Goal: Task Accomplishment & Management: Manage account settings

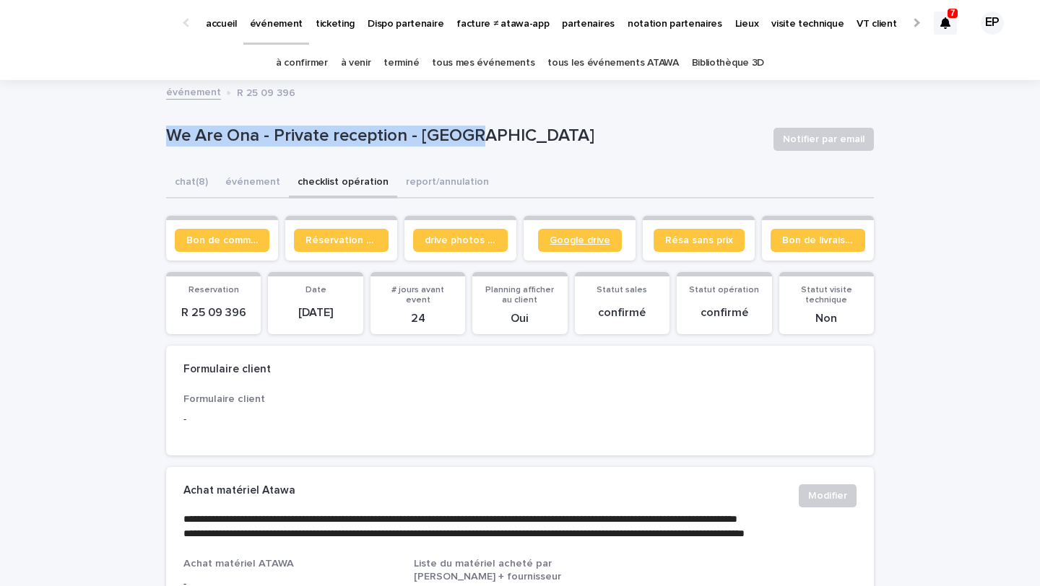
click at [586, 243] on span "Google drive" at bounding box center [580, 240] width 61 height 10
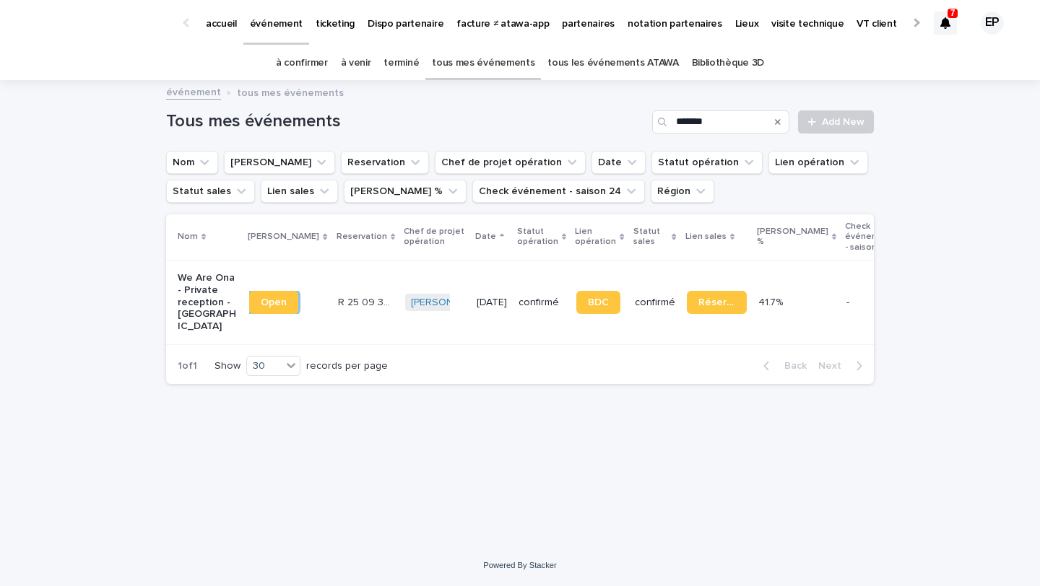
click at [365, 72] on link "à venir" at bounding box center [356, 63] width 30 height 34
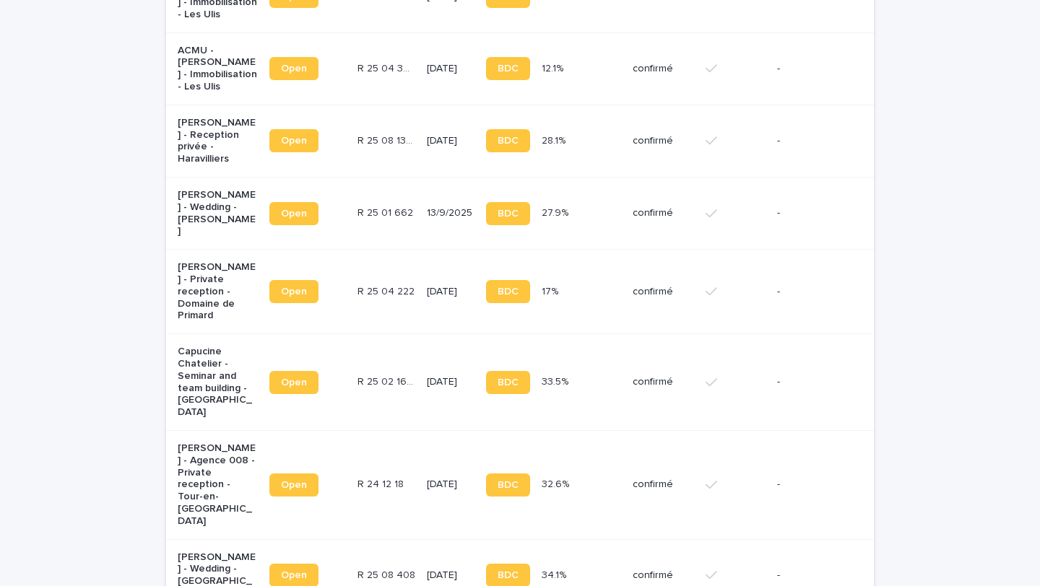
scroll to position [999, 0]
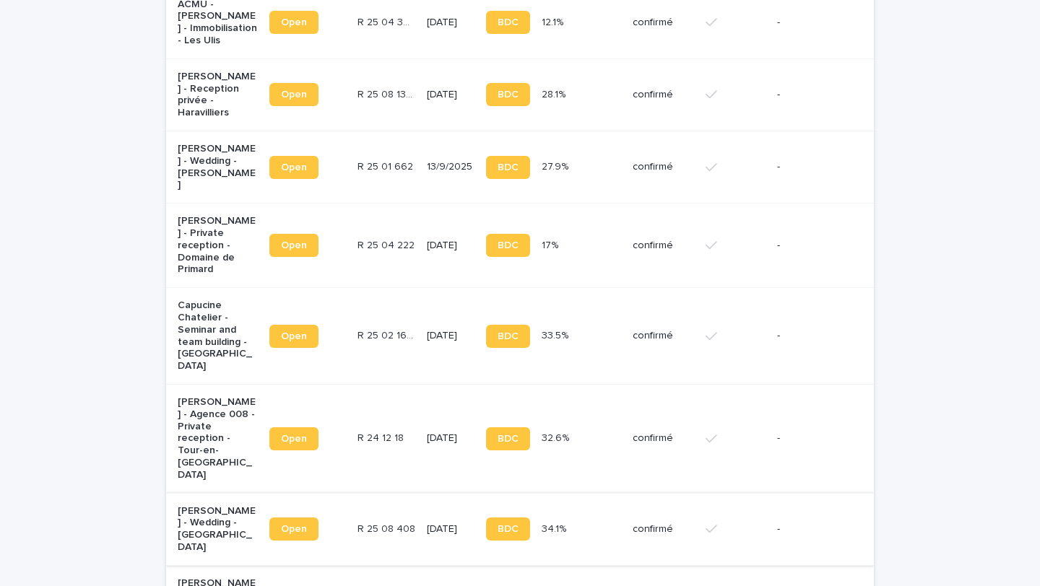
click at [297, 524] on span "Open" at bounding box center [294, 529] width 26 height 10
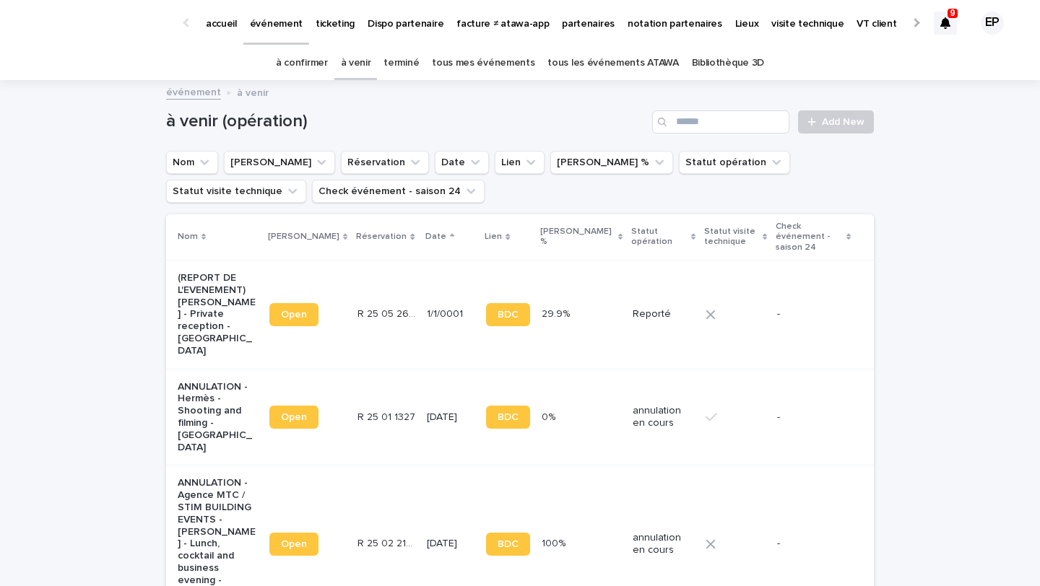
click at [321, 14] on p "ticketing" at bounding box center [335, 15] width 39 height 30
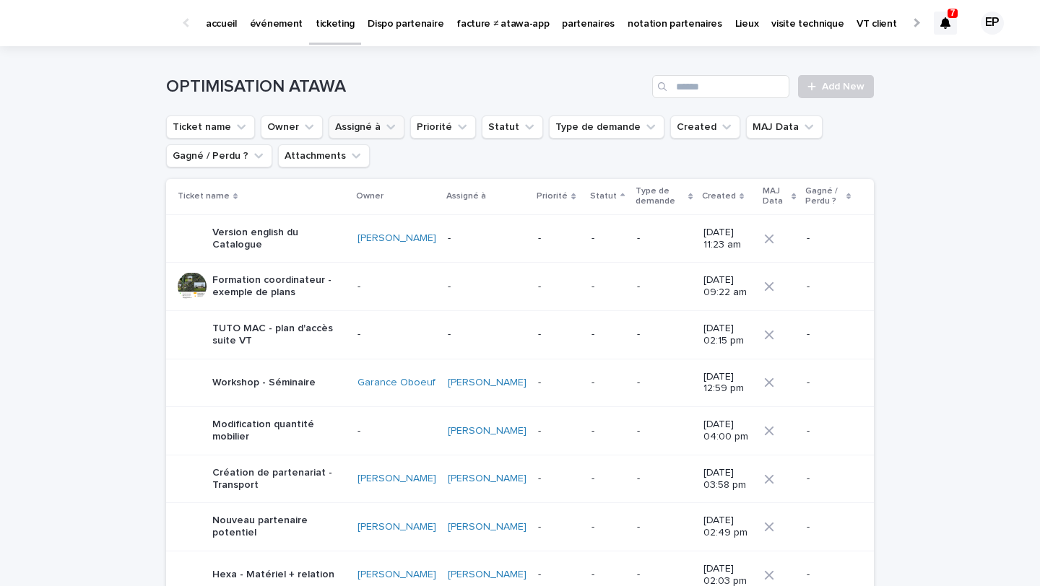
click at [370, 118] on button "Assigné à" at bounding box center [367, 127] width 76 height 23
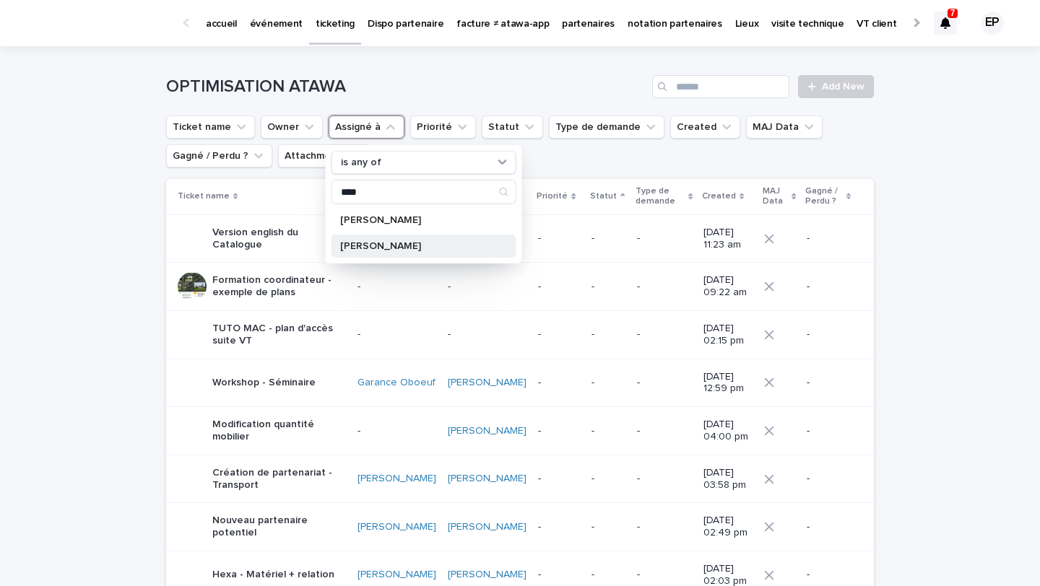
type input "****"
click at [383, 253] on div "[PERSON_NAME]" at bounding box center [423, 246] width 185 height 23
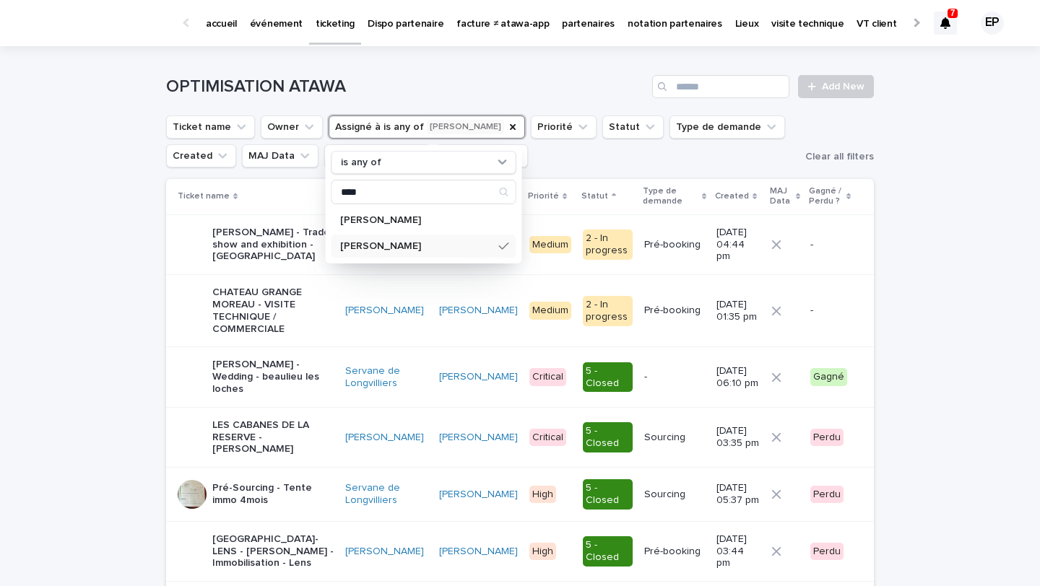
click at [345, 335] on td "[PERSON_NAME]" at bounding box center [385, 311] width 93 height 72
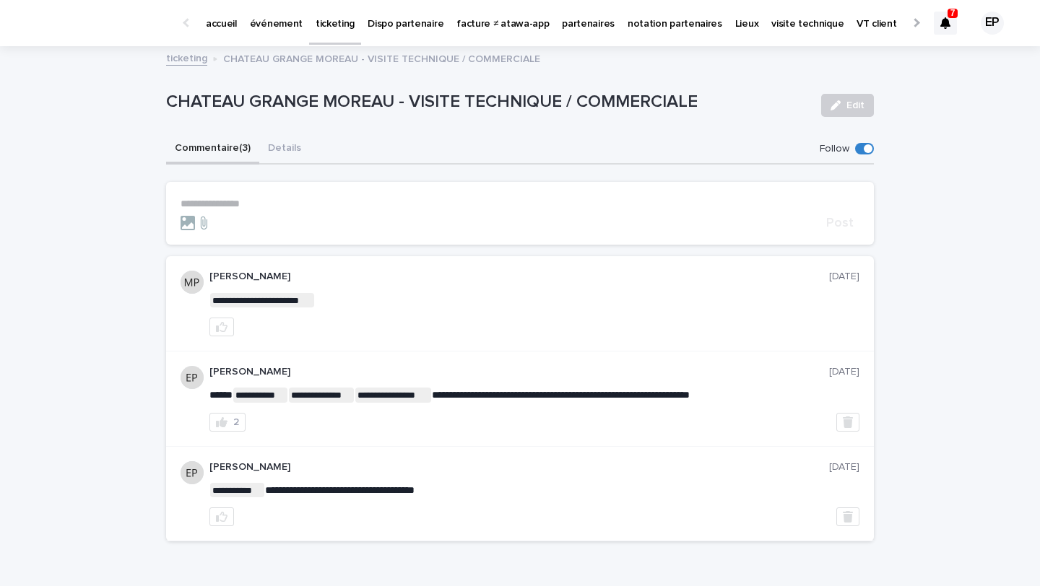
click at [240, 205] on p "**********" at bounding box center [520, 204] width 679 height 12
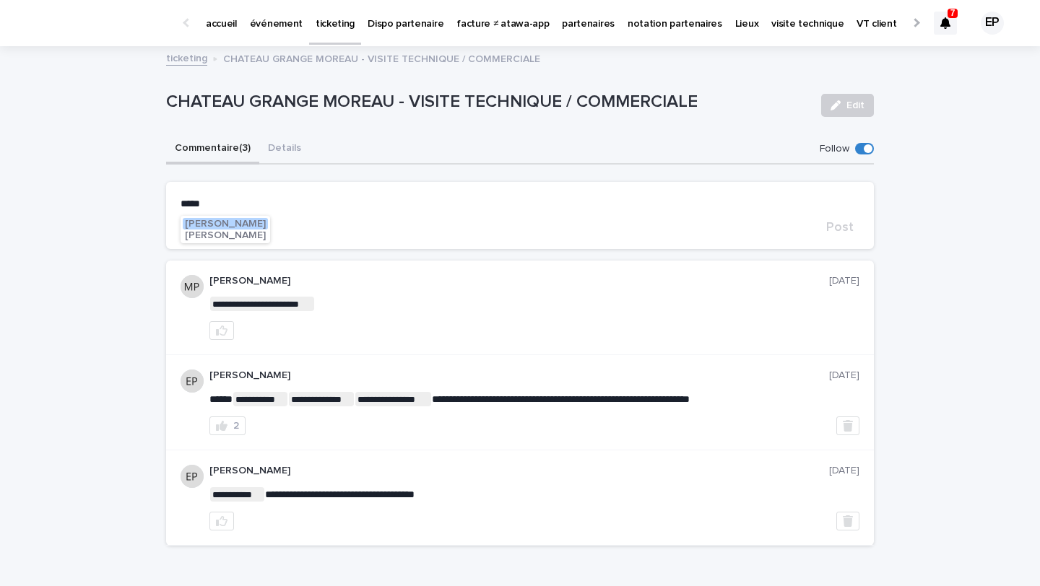
click at [226, 224] on span "[PERSON_NAME]" at bounding box center [225, 224] width 81 height 10
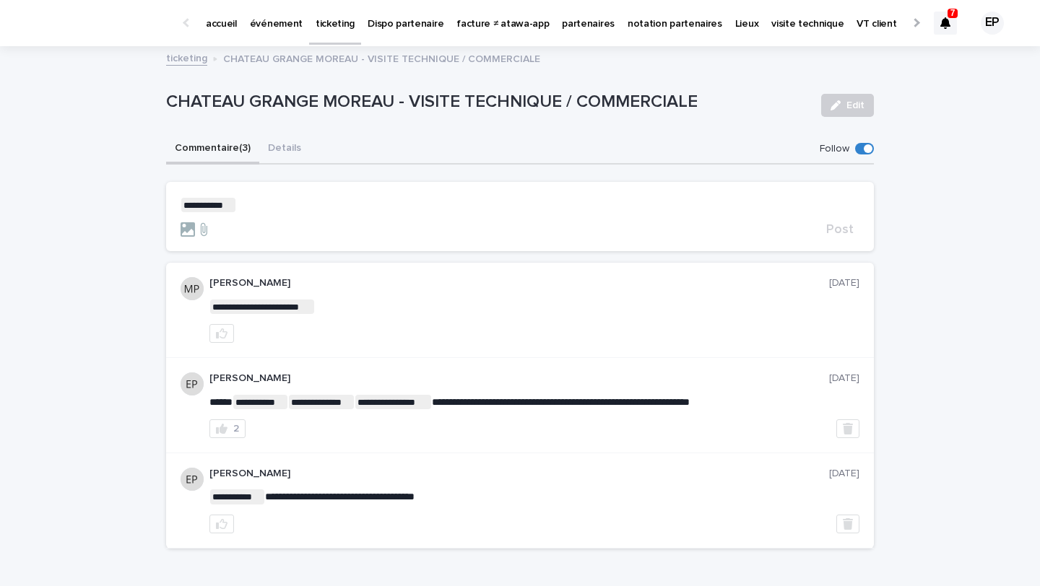
click at [288, 214] on form "**********" at bounding box center [520, 217] width 679 height 39
click at [288, 201] on p "**********" at bounding box center [520, 205] width 679 height 14
click at [841, 232] on span "Post" at bounding box center [839, 229] width 27 height 13
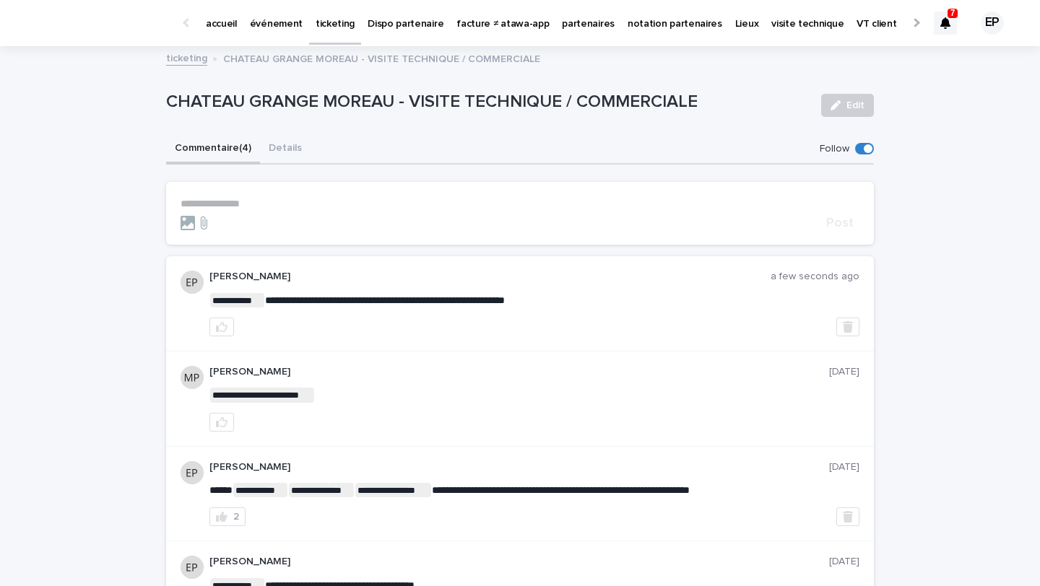
click at [223, 26] on p "accueil" at bounding box center [221, 15] width 31 height 30
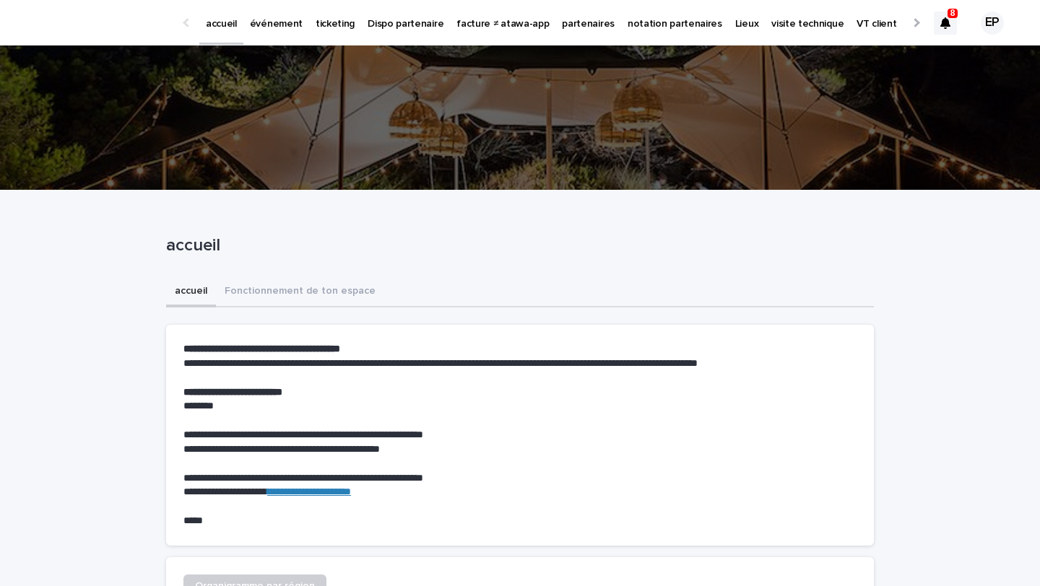
click at [263, 19] on p "événement" at bounding box center [276, 15] width 53 height 30
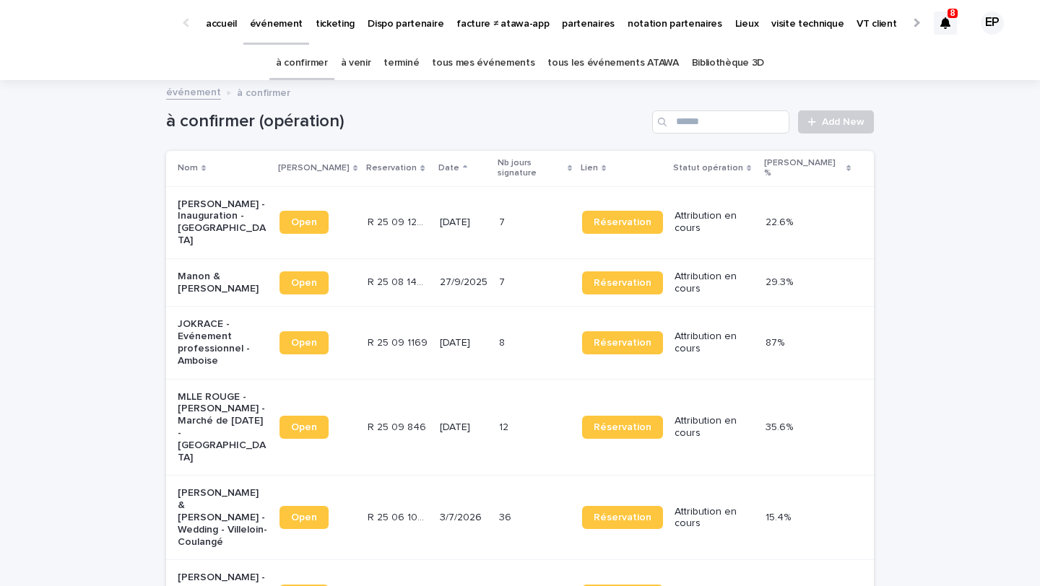
click at [515, 70] on link "tous mes événements" at bounding box center [483, 63] width 103 height 34
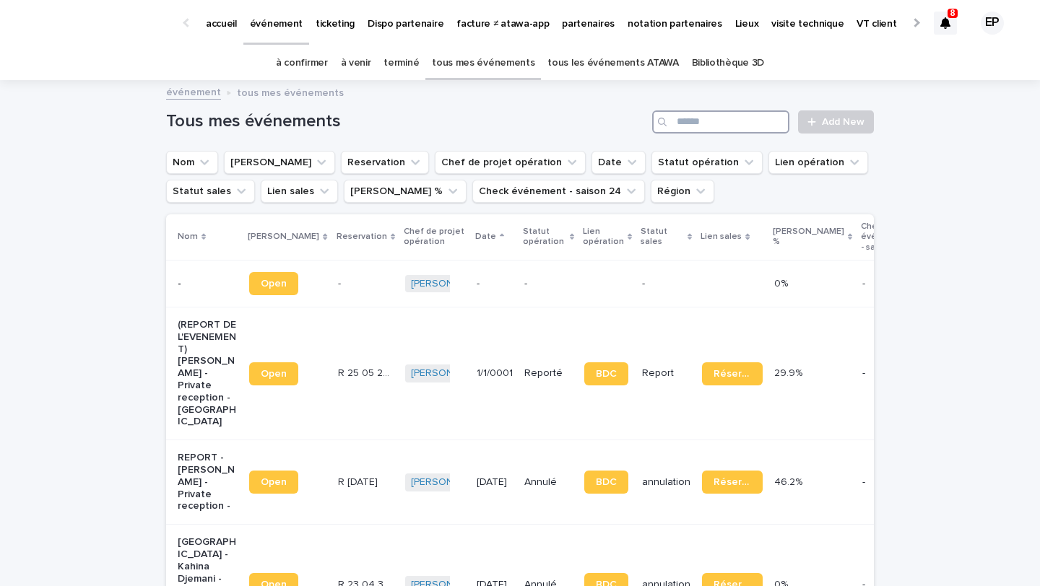
click at [736, 120] on input "Search" at bounding box center [720, 121] width 137 height 23
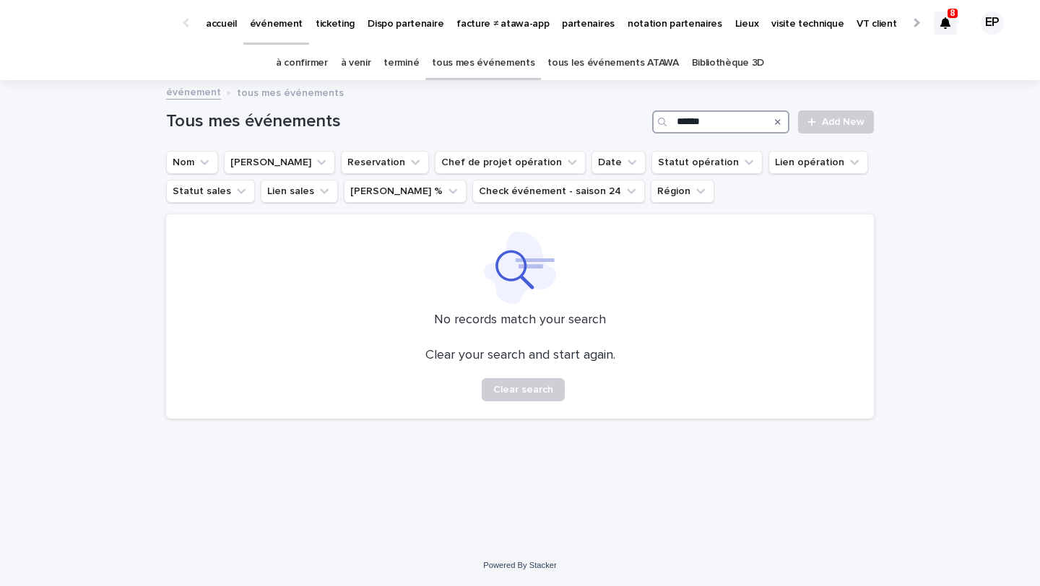
type input "******"
click at [371, 61] on link "à venir" at bounding box center [356, 63] width 30 height 34
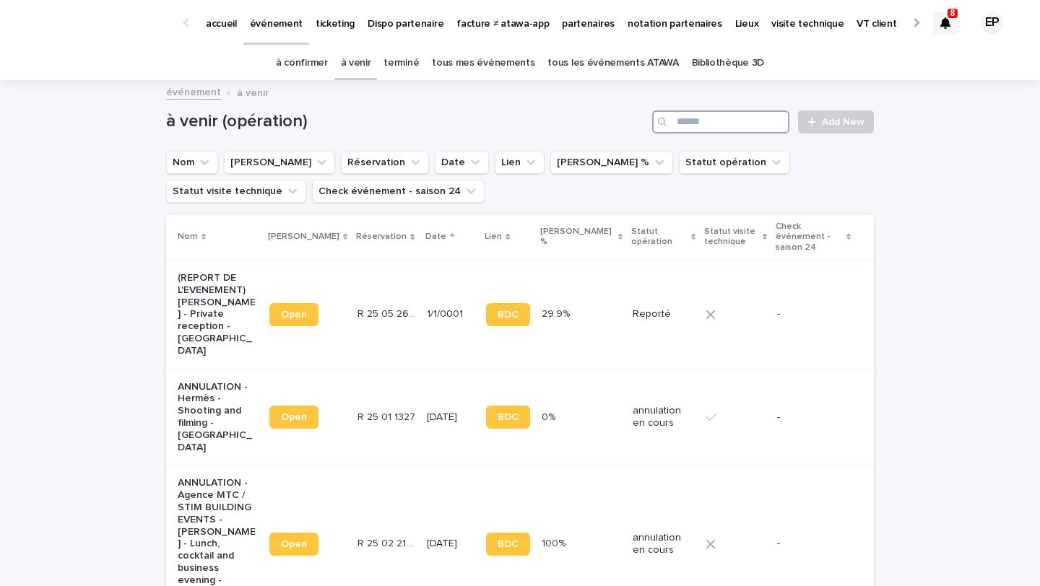
click at [691, 120] on input "Search" at bounding box center [720, 121] width 137 height 23
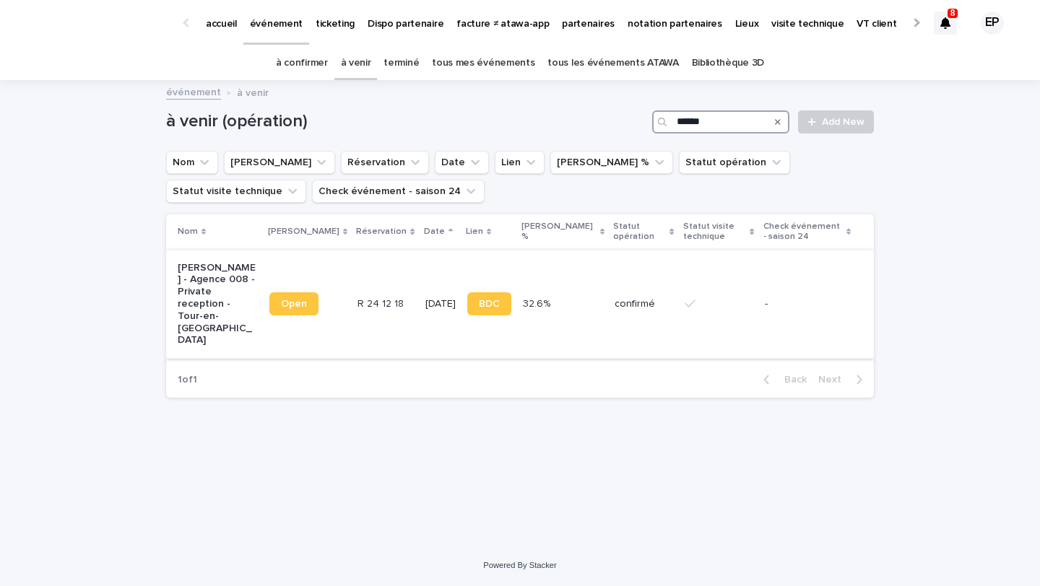
type input "******"
click at [292, 306] on div "Open" at bounding box center [307, 304] width 77 height 35
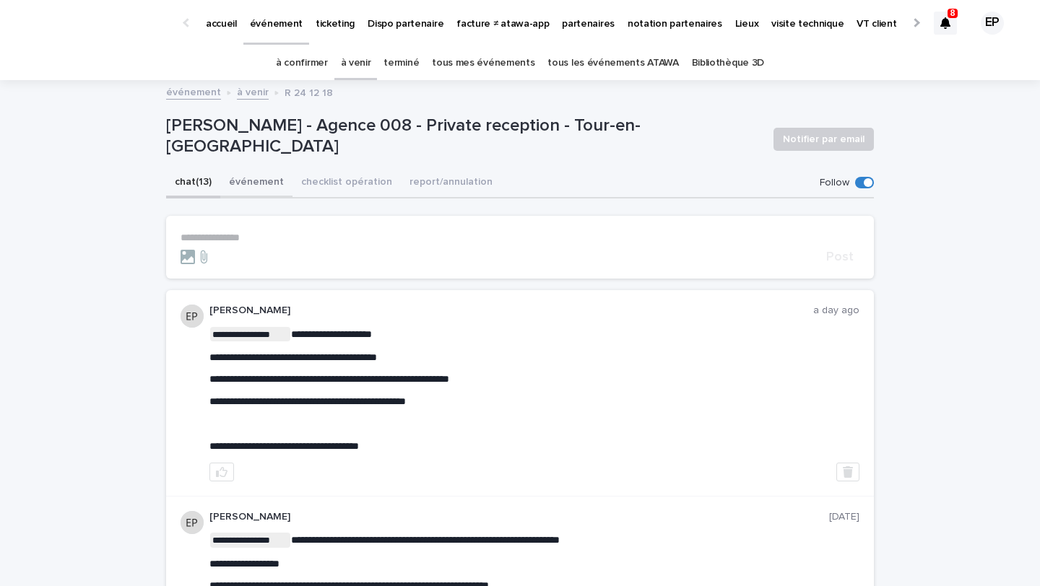
click at [252, 183] on button "événement" at bounding box center [256, 183] width 72 height 30
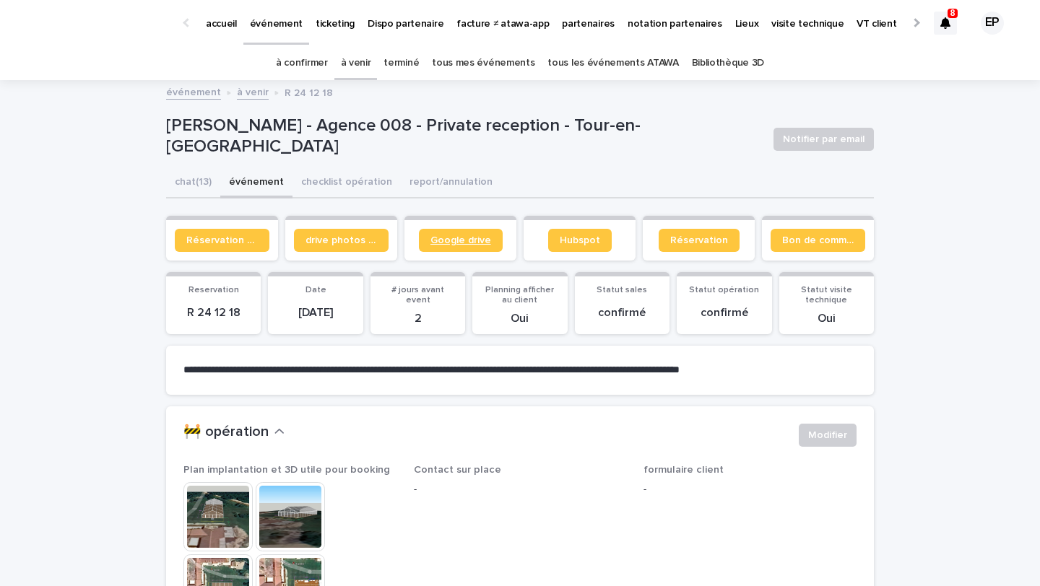
click at [433, 243] on span "Google drive" at bounding box center [460, 240] width 61 height 10
click at [363, 65] on link "à venir" at bounding box center [356, 63] width 30 height 34
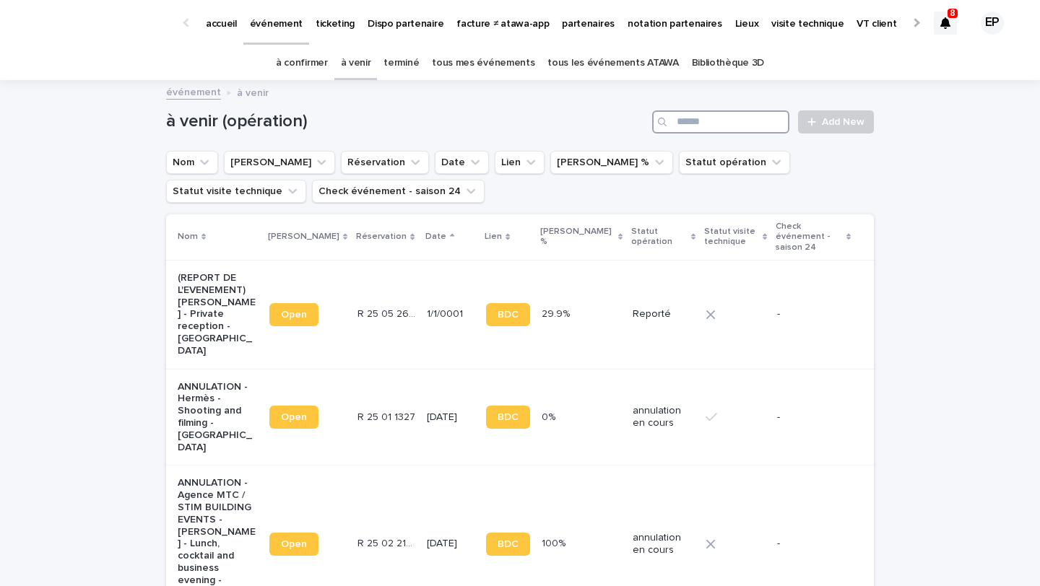
click at [701, 124] on input "Search" at bounding box center [720, 121] width 137 height 23
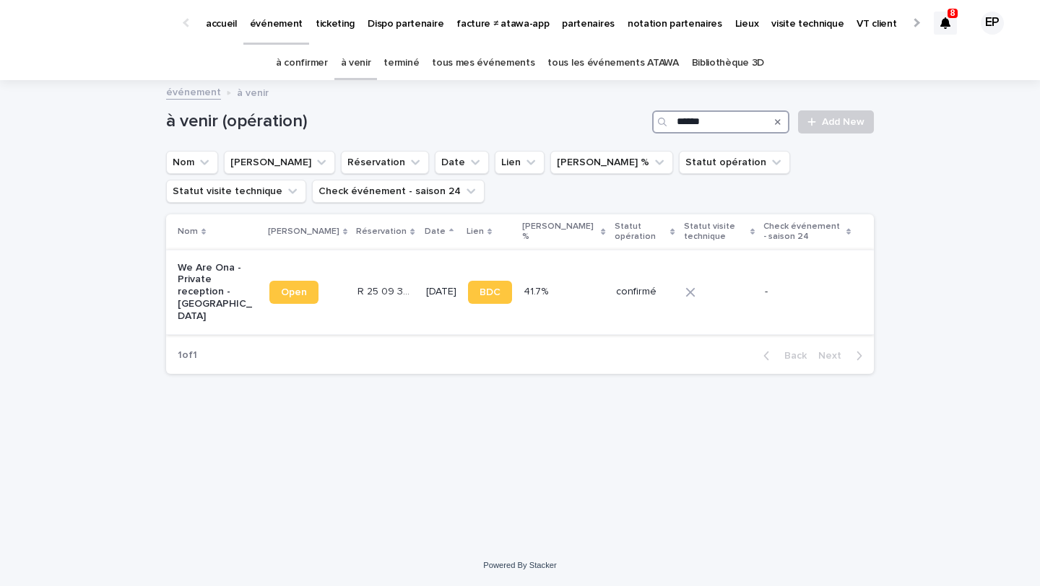
type input "******"
click at [290, 281] on link "Open" at bounding box center [293, 292] width 49 height 23
click at [481, 89] on div "événement à venir" at bounding box center [520, 93] width 722 height 20
click at [481, 52] on link "tous mes événements" at bounding box center [483, 63] width 103 height 34
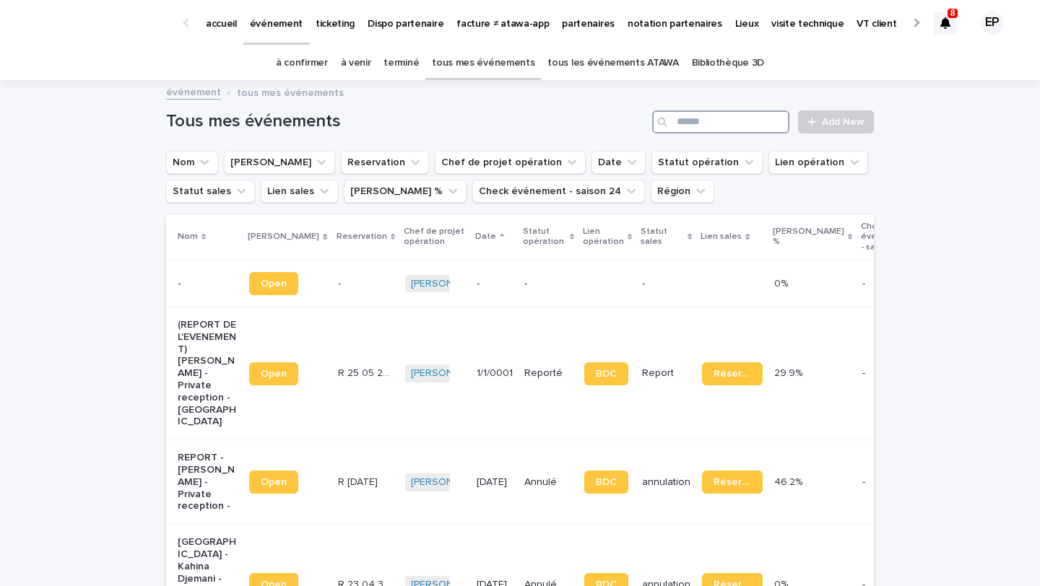
click at [726, 123] on input "Search" at bounding box center [720, 121] width 137 height 23
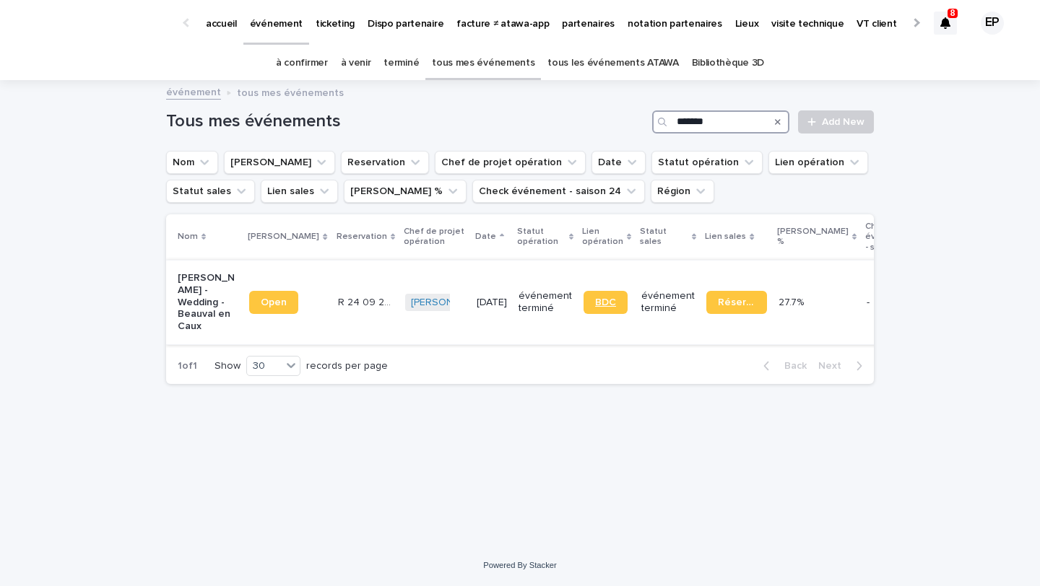
type input "*******"
click at [584, 304] on link "BDC" at bounding box center [606, 302] width 44 height 23
click at [500, 64] on link "tous mes événements" at bounding box center [483, 63] width 103 height 34
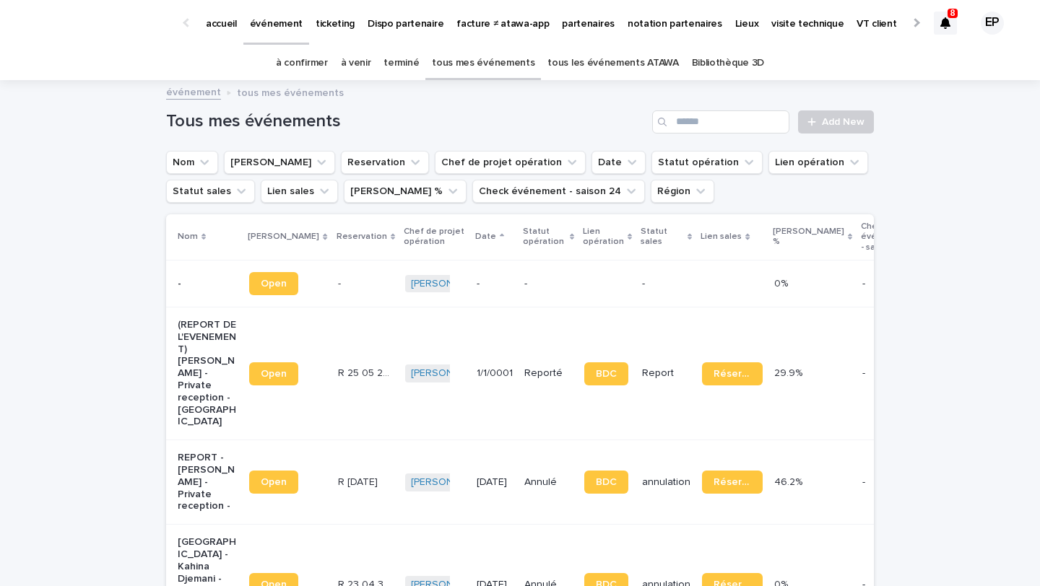
click at [355, 63] on link "à venir" at bounding box center [356, 63] width 30 height 34
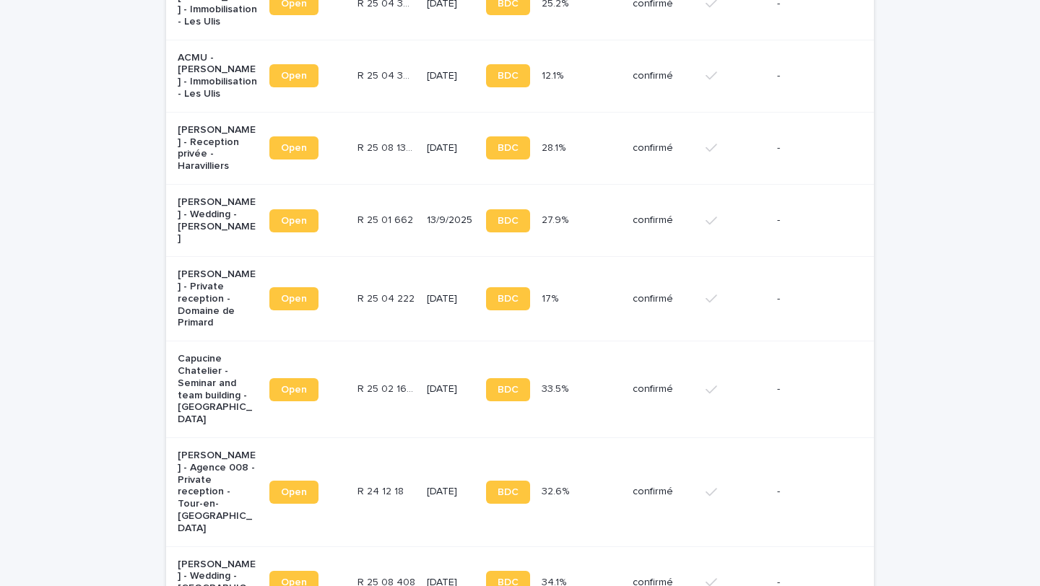
scroll to position [928, 0]
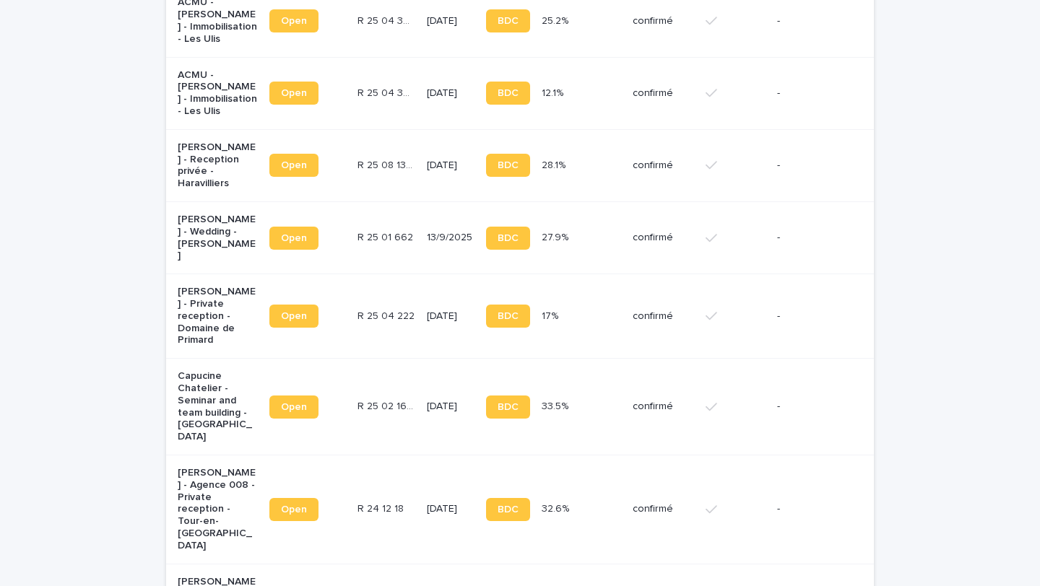
click at [233, 467] on p "[PERSON_NAME] - Agence 008 - Private reception - Tour-en-[GEOGRAPHIC_DATA]" at bounding box center [218, 509] width 80 height 85
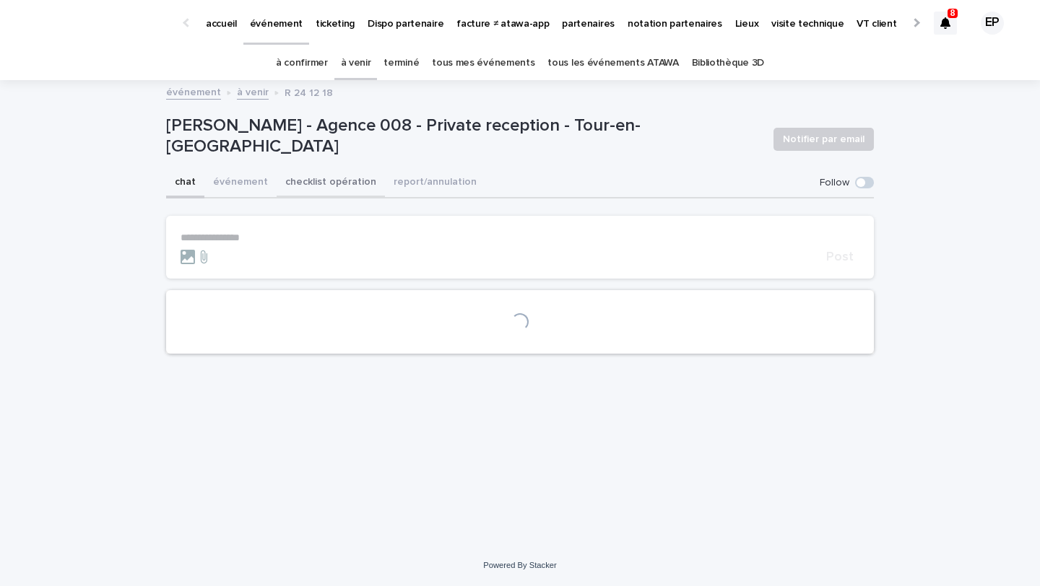
click at [334, 187] on button "checklist opération" at bounding box center [331, 183] width 108 height 30
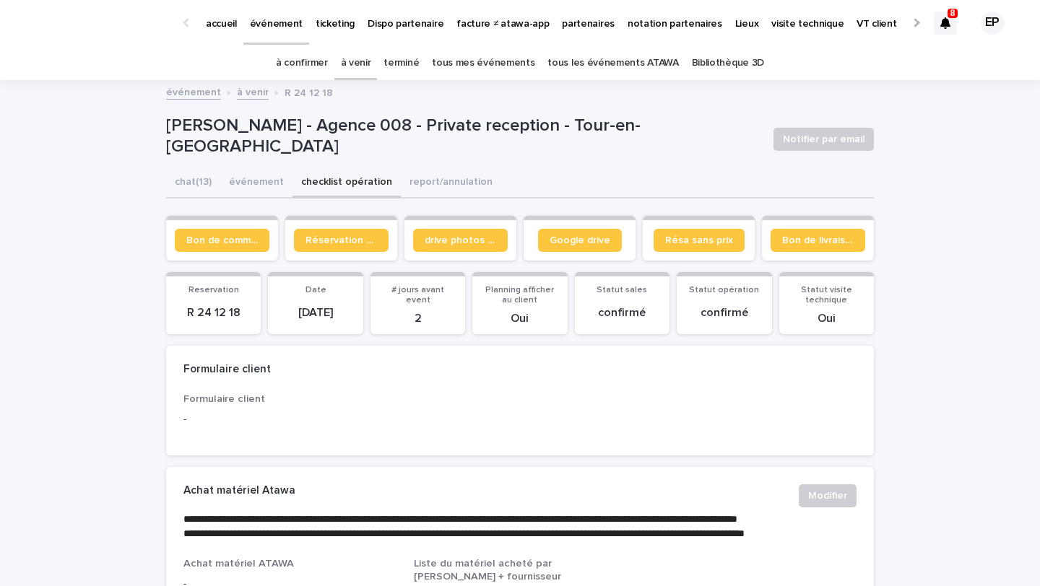
click at [624, 249] on div "Google drive" at bounding box center [579, 240] width 95 height 23
click at [597, 243] on span "Google drive" at bounding box center [580, 240] width 61 height 10
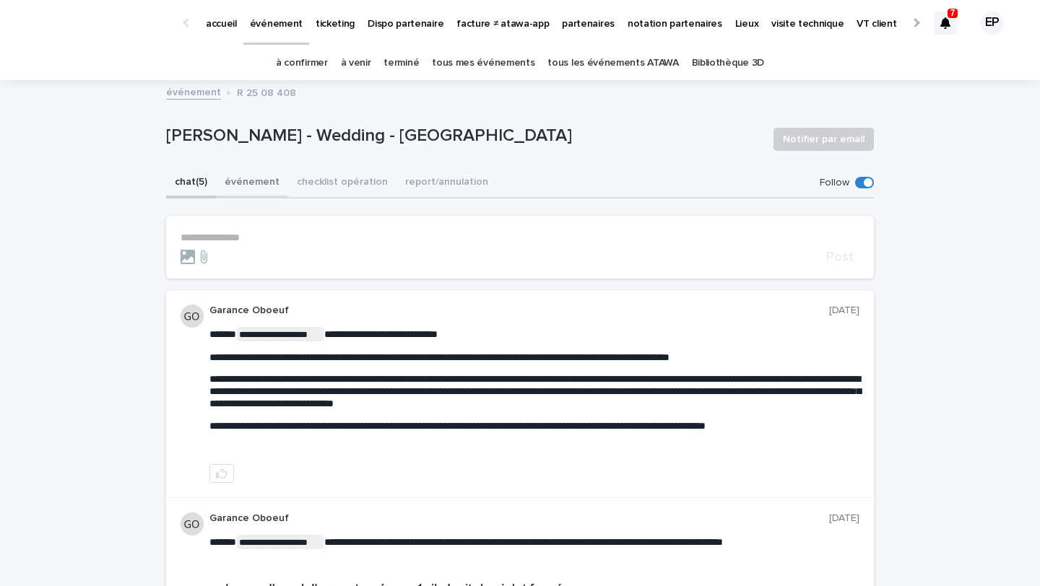
click at [246, 183] on button "événement" at bounding box center [252, 183] width 72 height 30
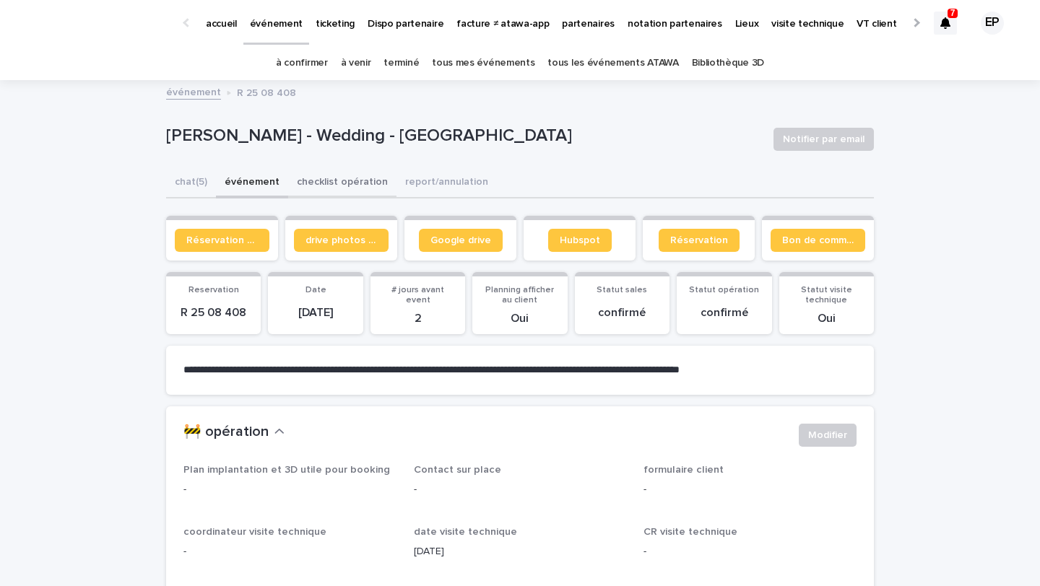
click at [342, 184] on button "checklist opération" at bounding box center [342, 183] width 108 height 30
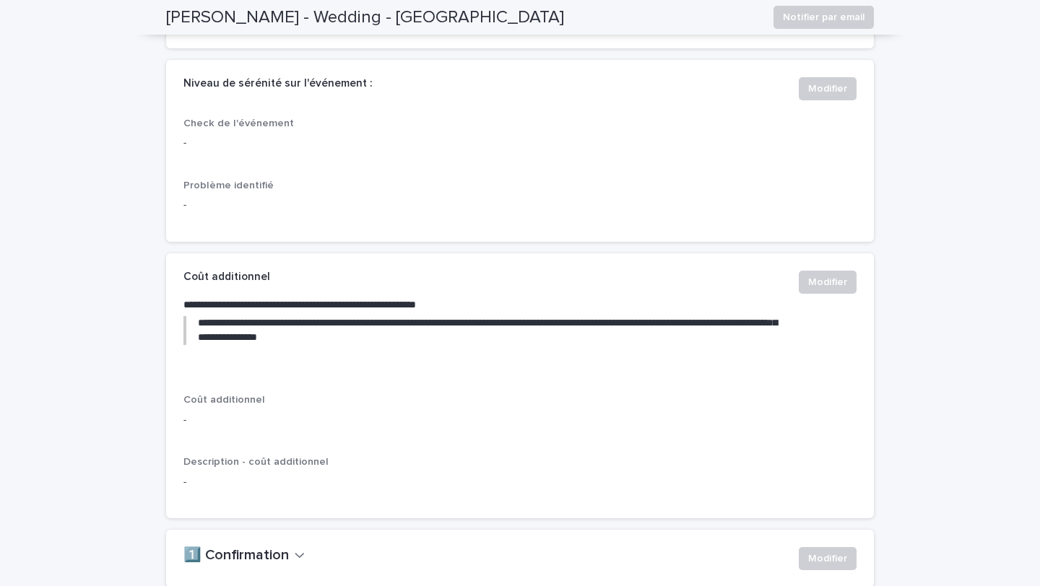
scroll to position [864, 0]
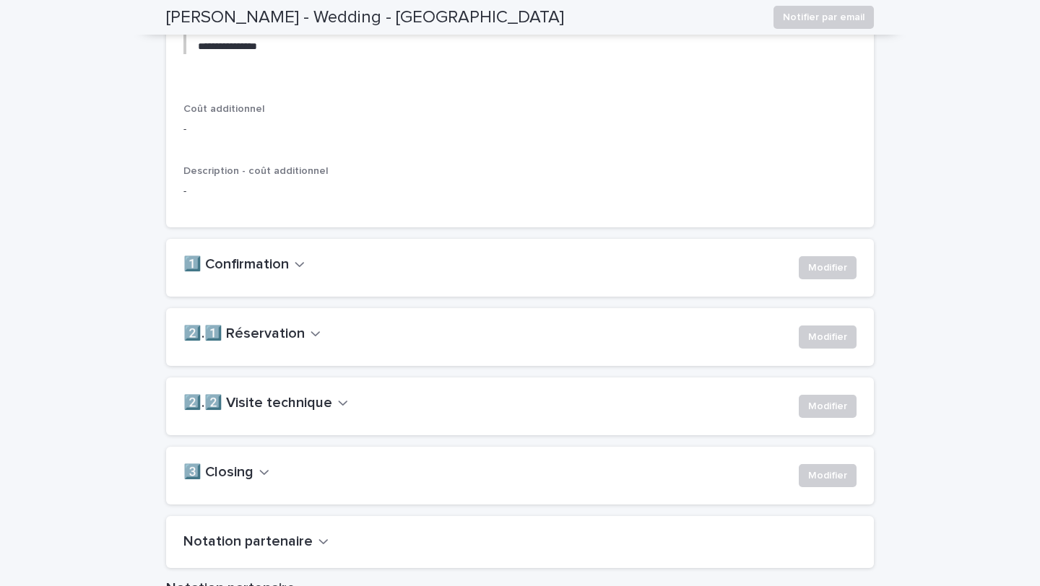
click at [338, 409] on icon "button" at bounding box center [343, 402] width 10 height 13
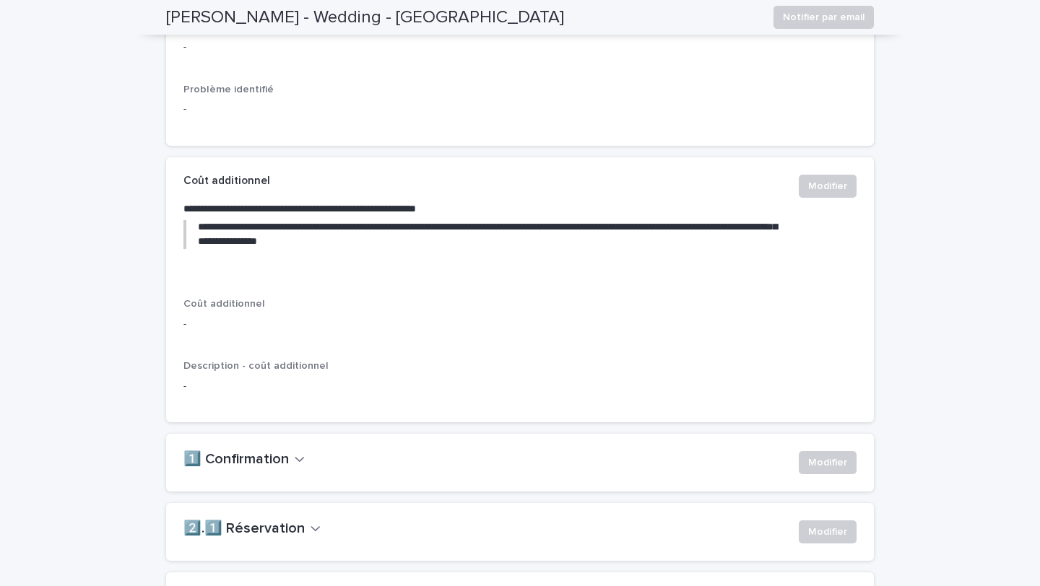
scroll to position [0, 0]
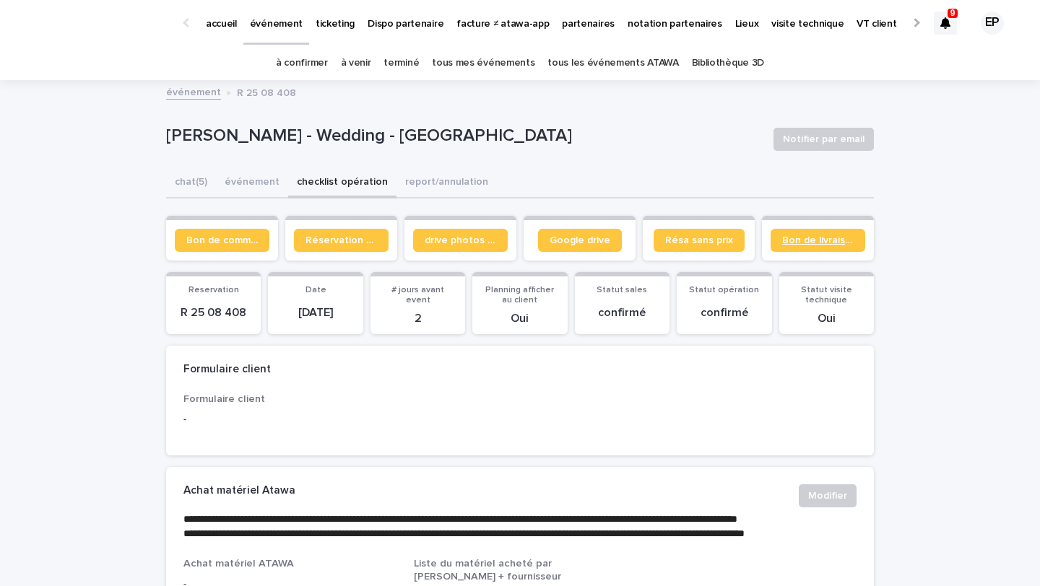
click at [791, 248] on link "Bon de livraison" at bounding box center [818, 240] width 95 height 23
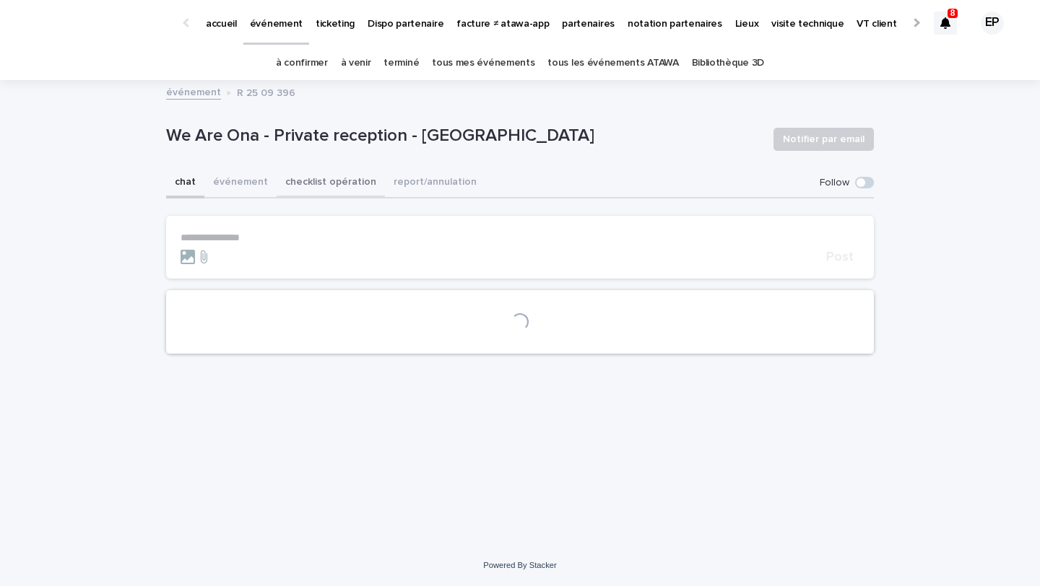
click at [328, 190] on button "checklist opération" at bounding box center [331, 183] width 108 height 30
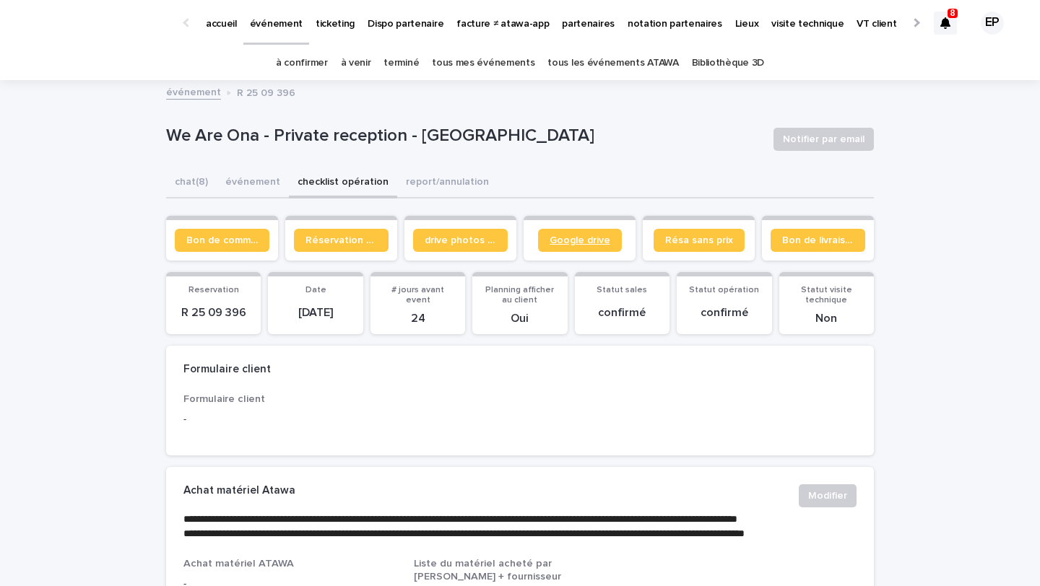
click at [563, 246] on link "Google drive" at bounding box center [580, 240] width 84 height 23
